Goal: Information Seeking & Learning: Learn about a topic

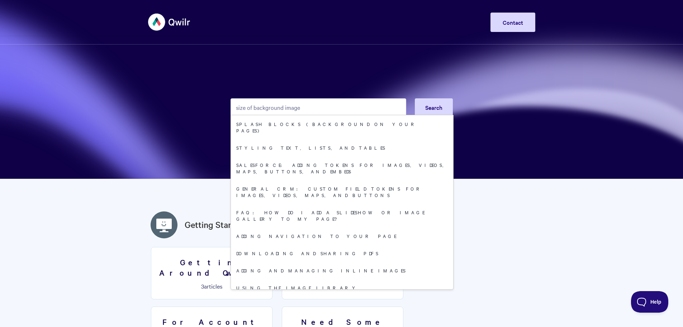
type input "size of background image"
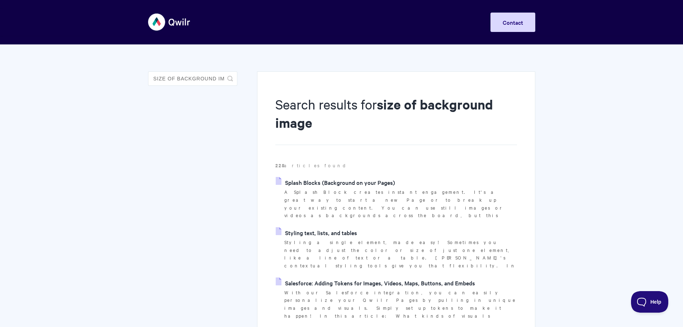
click at [363, 181] on link "Splash Blocks (Background on your Pages)" at bounding box center [335, 182] width 119 height 11
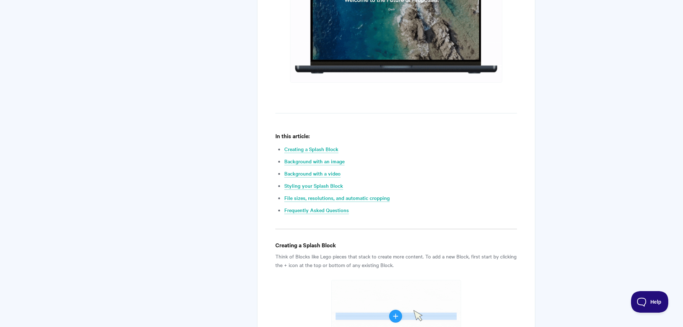
scroll to position [358, 0]
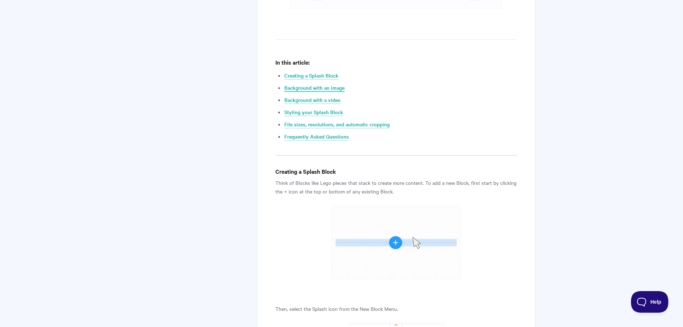
click at [317, 88] on link "Background with an image" at bounding box center [314, 88] width 60 height 8
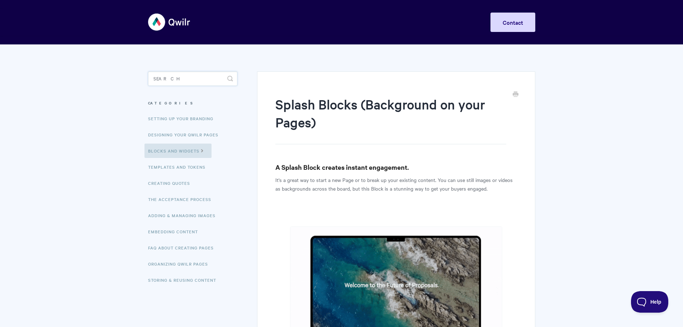
click at [183, 76] on input "Search" at bounding box center [192, 78] width 89 height 14
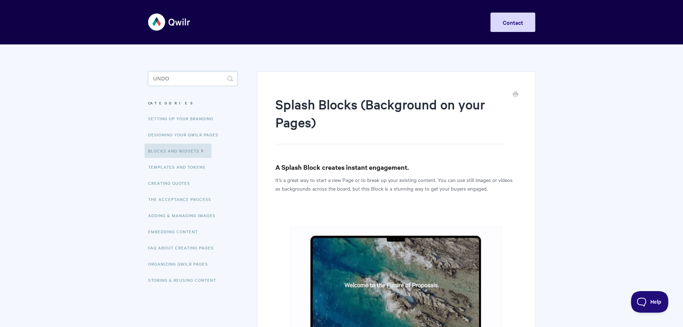
type input "undo"
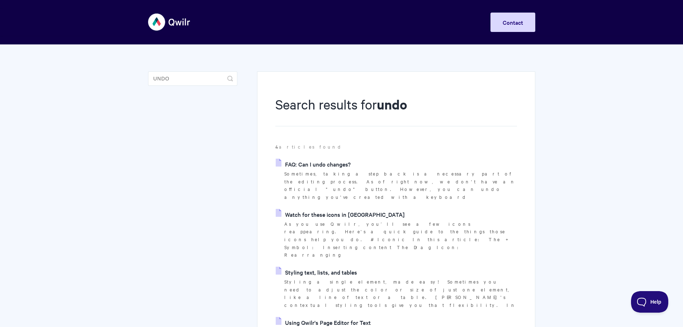
click at [326, 162] on link "FAQ: Can I undo changes?" at bounding box center [313, 163] width 75 height 11
